Goal: Transaction & Acquisition: Purchase product/service

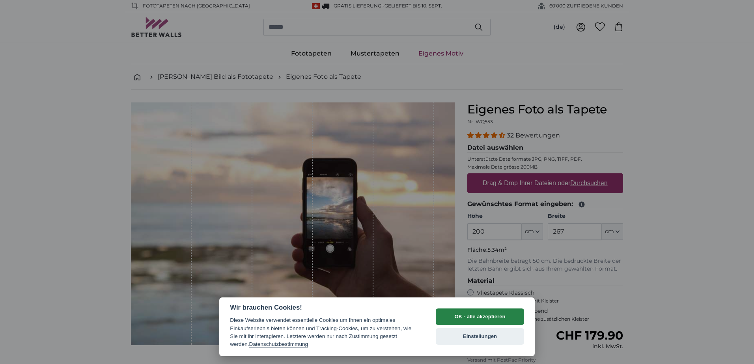
click at [464, 322] on button "OK - alle akzeptieren" at bounding box center [480, 317] width 88 height 17
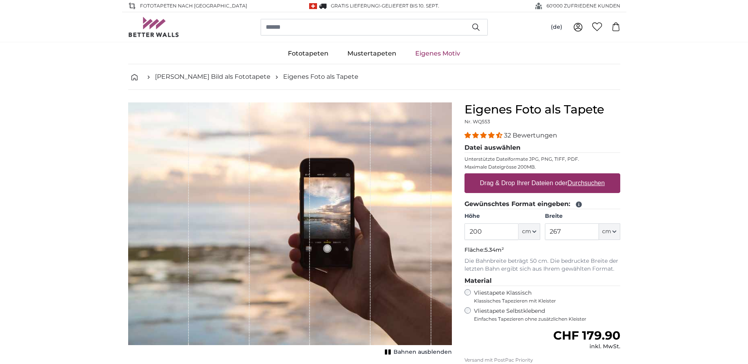
click at [443, 52] on link "Eigenes Motiv" at bounding box center [438, 53] width 64 height 21
click at [582, 180] on u "Durchsuchen" at bounding box center [585, 183] width 37 height 7
click at [582, 176] on input "Drag & Drop Ihrer Dateien oder Durchsuchen" at bounding box center [542, 174] width 156 height 2
type input "**********"
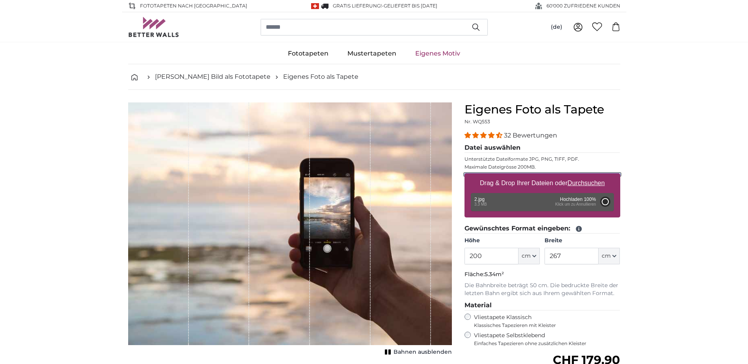
type input "340"
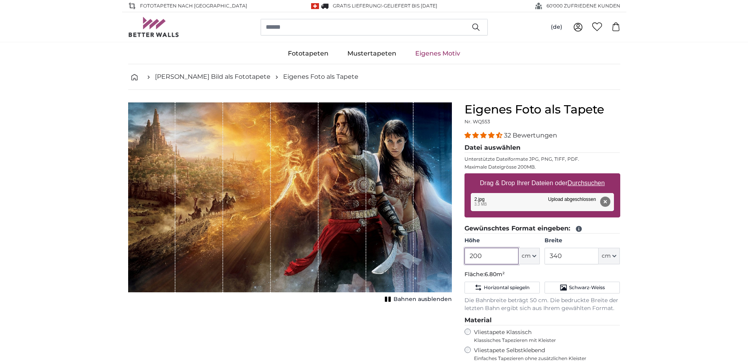
click at [493, 255] on input "200" at bounding box center [491, 256] width 54 height 17
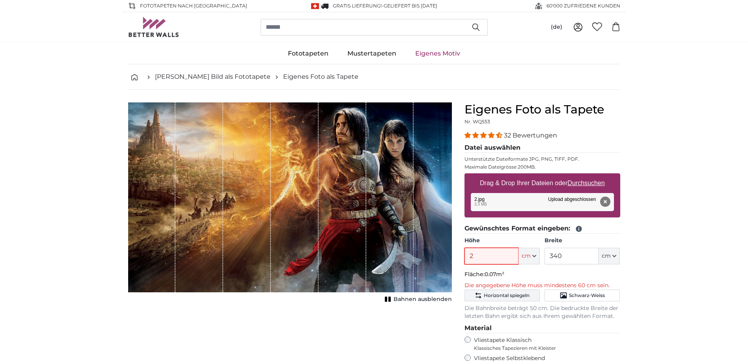
type input "238"
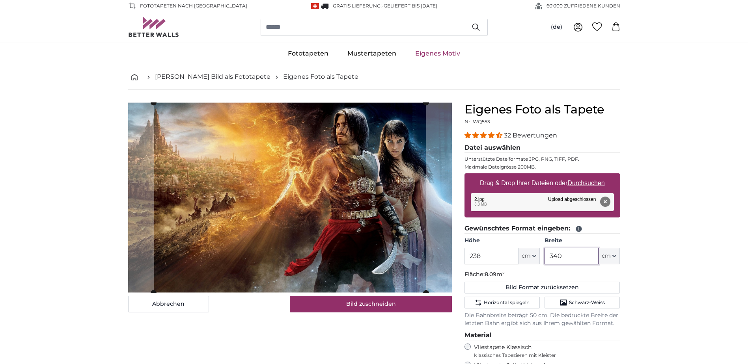
drag, startPoint x: 565, startPoint y: 259, endPoint x: 544, endPoint y: 260, distance: 20.9
click at [544, 260] on div "Höhe 238 ft cm Centimeter (cm) Inches (inch) Feet (ft. in.) Breite 340 ft cm Ce…" at bounding box center [542, 251] width 156 height 28
type input "450"
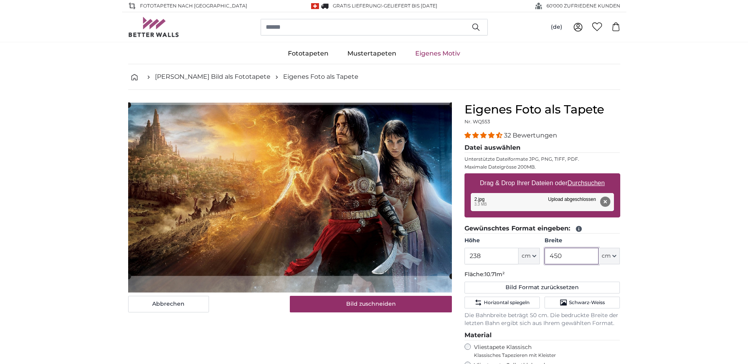
click at [425, 257] on cropper-handle at bounding box center [290, 190] width 324 height 171
type input "450"
drag, startPoint x: 425, startPoint y: 257, endPoint x: 699, endPoint y: 274, distance: 273.8
click at [509, 307] on button "Horizontal spiegeln" at bounding box center [501, 303] width 75 height 12
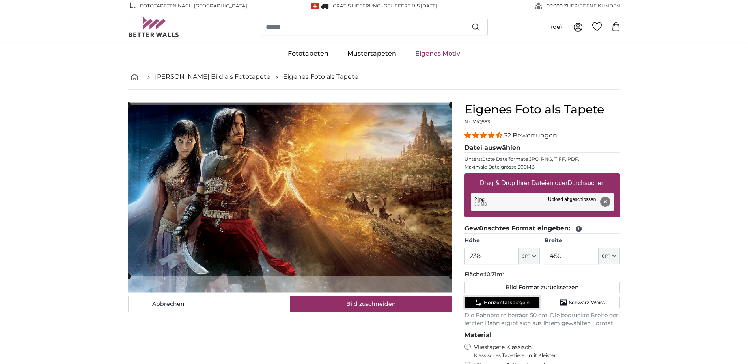
click at [507, 306] on button "Horizontal spiegeln" at bounding box center [501, 303] width 75 height 12
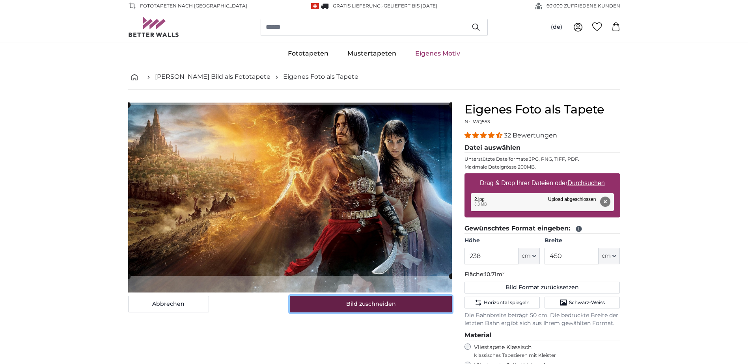
click at [374, 311] on button "Bild zuschneiden" at bounding box center [371, 304] width 162 height 17
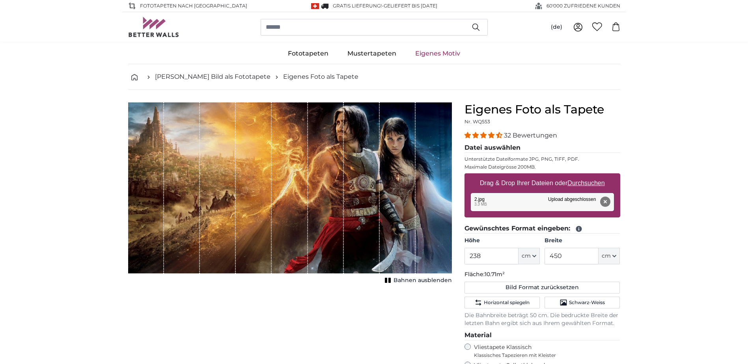
click at [581, 183] on u "Durchsuchen" at bounding box center [585, 183] width 37 height 7
click at [581, 176] on input "Drag & Drop Ihrer Dateien oder Durchsuchen" at bounding box center [542, 174] width 156 height 2
click at [608, 202] on button "Entfernen" at bounding box center [605, 202] width 10 height 10
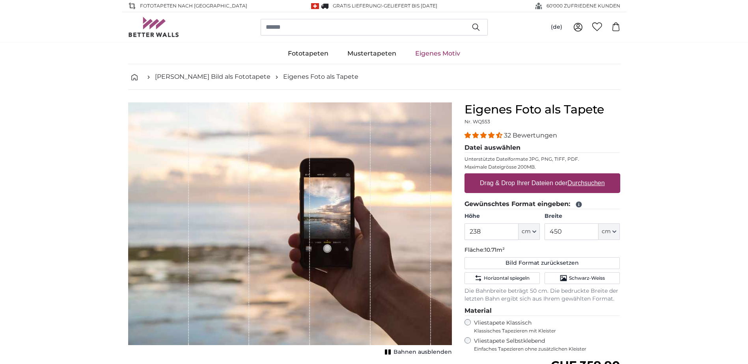
click at [580, 185] on u "Durchsuchen" at bounding box center [585, 183] width 37 height 7
click at [580, 176] on input "Drag & Drop Ihrer Dateien oder Durchsuchen" at bounding box center [542, 174] width 156 height 2
type input "**********"
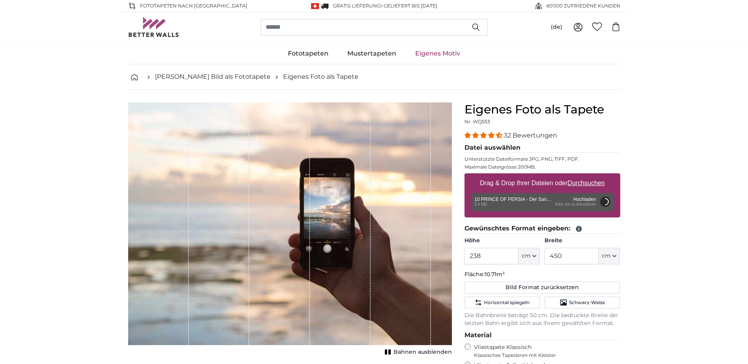
click at [593, 184] on u "Durchsuchen" at bounding box center [585, 183] width 37 height 7
click at [593, 176] on input "Drag & Drop Ihrer Dateien oder Durchsuchen" at bounding box center [542, 174] width 156 height 2
type input "200"
type input "356"
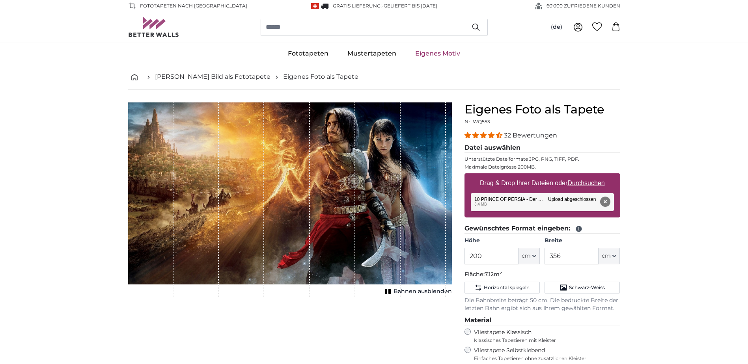
click at [585, 186] on u "Durchsuchen" at bounding box center [585, 183] width 37 height 7
click at [585, 176] on input "Drag & Drop Ihrer Dateien oder Durchsuchen" at bounding box center [542, 174] width 156 height 2
click at [605, 199] on button "Entfernen" at bounding box center [605, 202] width 10 height 10
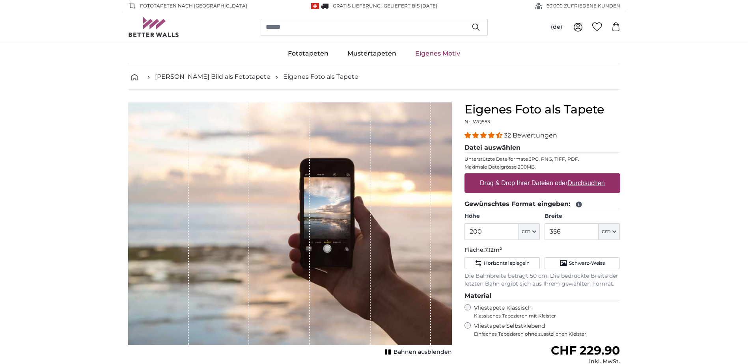
click at [583, 183] on u "Durchsuchen" at bounding box center [585, 183] width 37 height 7
click at [583, 176] on input "Drag & Drop Ihrer Dateien oder Durchsuchen" at bounding box center [542, 174] width 156 height 2
type input "**********"
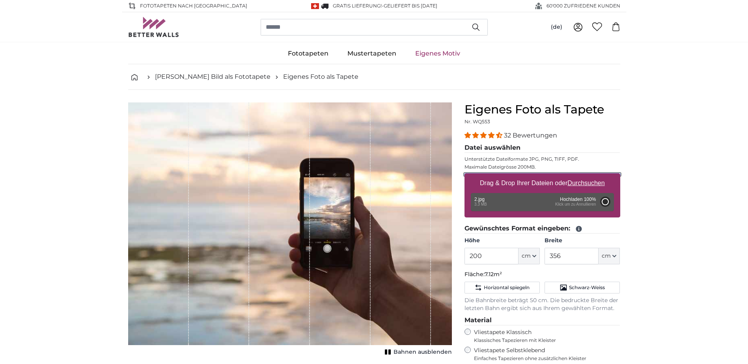
type input "354"
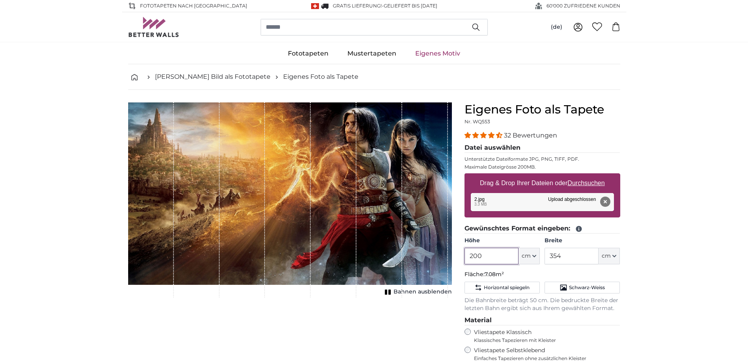
click at [481, 254] on input "200" at bounding box center [491, 256] width 54 height 17
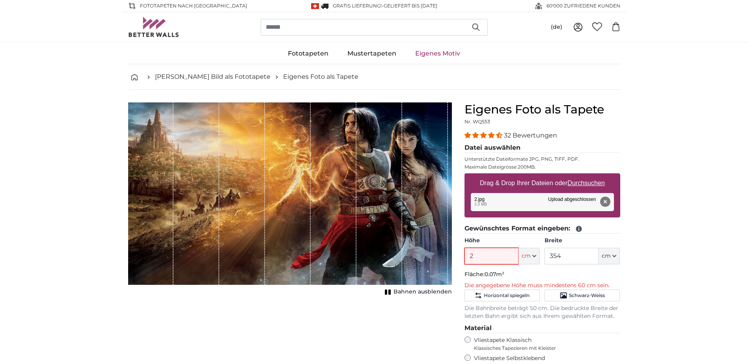
type input "238"
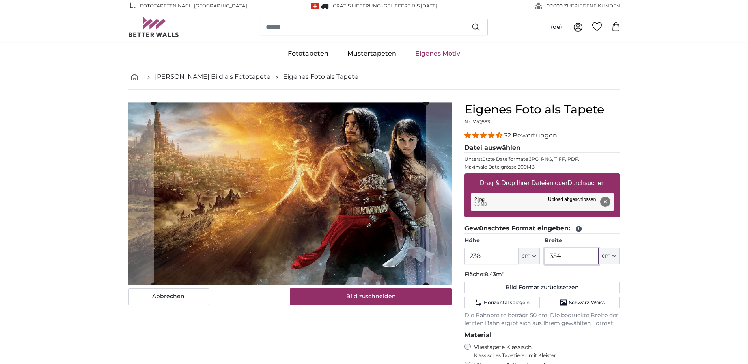
drag, startPoint x: 572, startPoint y: 261, endPoint x: 537, endPoint y: 261, distance: 34.7
click at [537, 261] on div "Höhe 238 ft cm Centimeter (cm) Inches (inch) Feet (ft. in.) Breite 354 ft cm Ce…" at bounding box center [542, 251] width 156 height 28
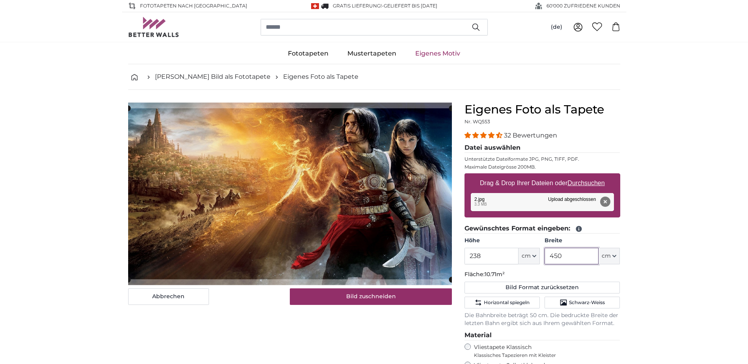
type input "450"
click at [492, 261] on input "238" at bounding box center [491, 256] width 54 height 17
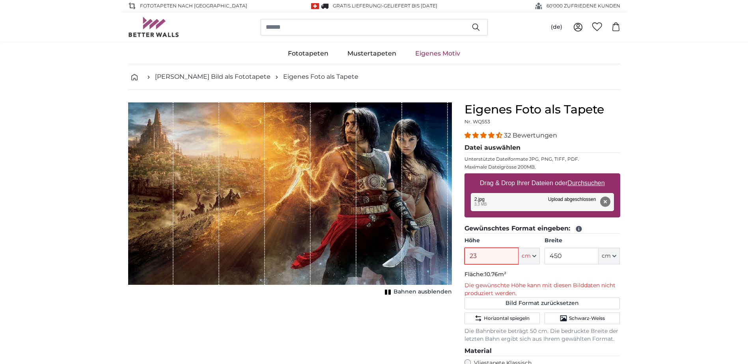
type input "238"
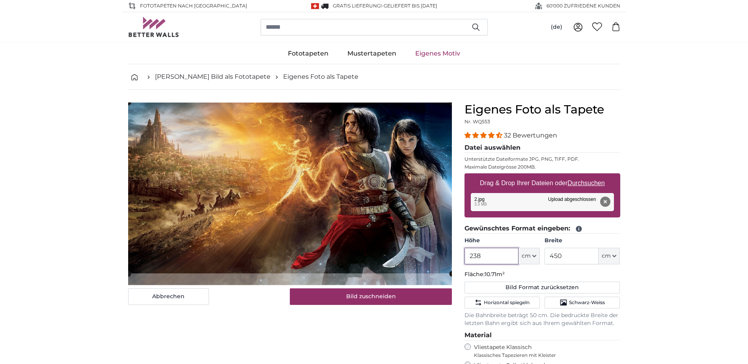
click at [421, 254] on cropper-handle at bounding box center [290, 188] width 324 height 171
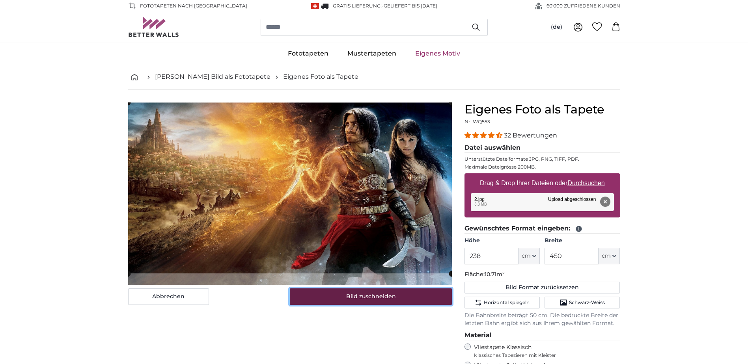
click at [391, 296] on button "Bild zuschneiden" at bounding box center [371, 297] width 162 height 17
